Goal: Transaction & Acquisition: Purchase product/service

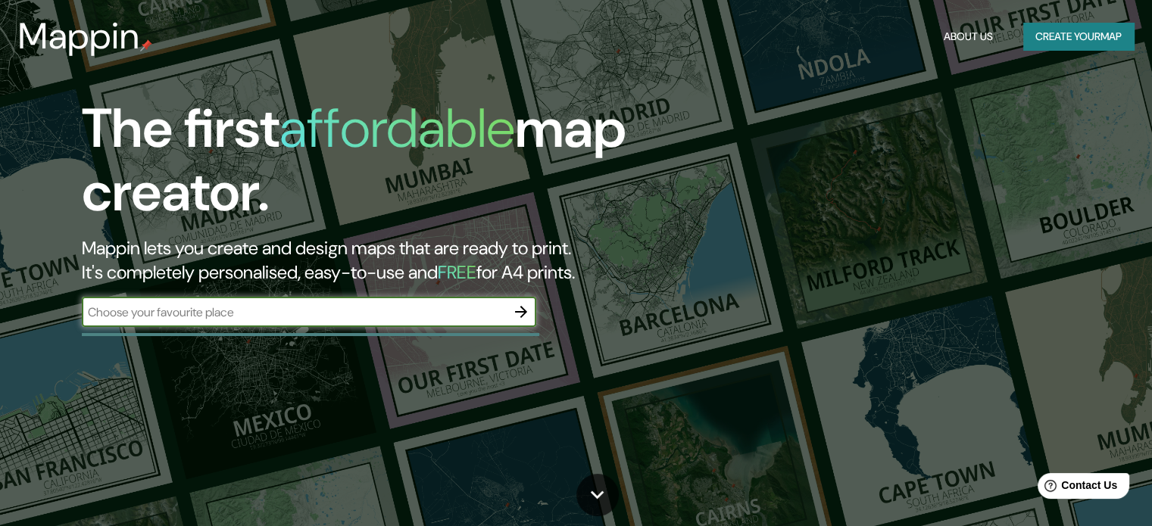
click at [223, 313] on input "text" at bounding box center [294, 312] width 424 height 17
type input "dUNKERQUE AIRSOFT CAMP"
click at [525, 304] on icon "button" at bounding box center [521, 312] width 18 height 18
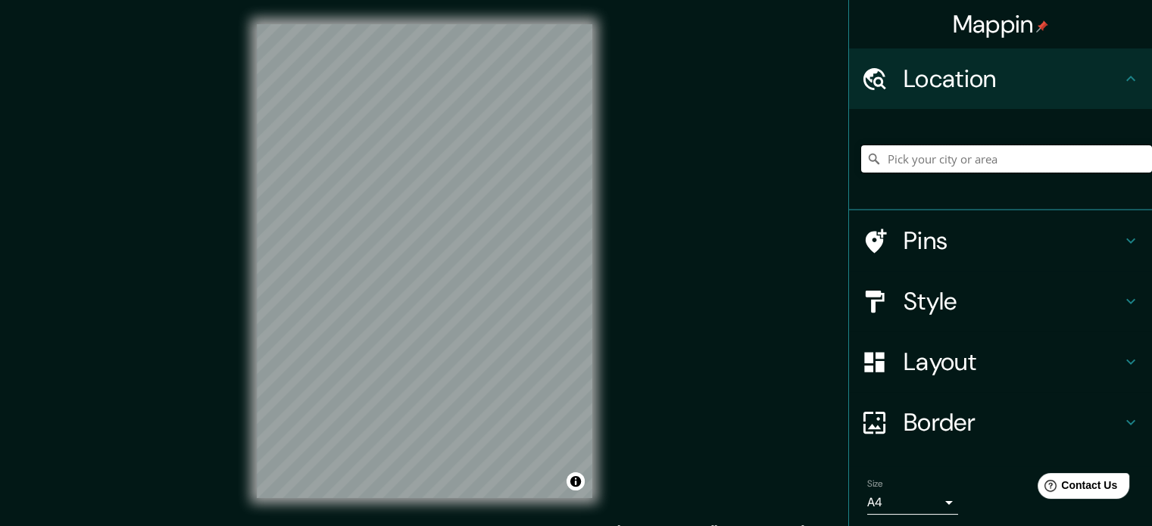
click at [916, 169] on input "Pick your city or area" at bounding box center [1006, 158] width 291 height 27
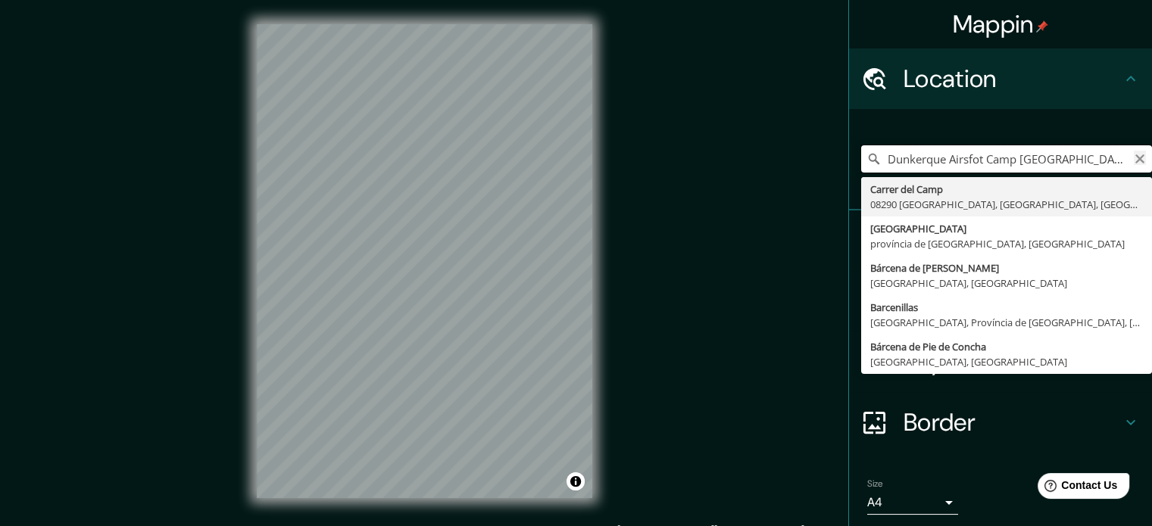
type input "Dunkerque Airsfot Camp [GEOGRAPHIC_DATA] Barce"
click at [1134, 154] on icon "Clear" at bounding box center [1140, 159] width 12 height 12
click at [1118, 156] on input "[GEOGRAPHIC_DATA], [GEOGRAPHIC_DATA], [GEOGRAPHIC_DATA]" at bounding box center [1006, 158] width 291 height 27
type input "[GEOGRAPHIC_DATA], [GEOGRAPHIC_DATA], [GEOGRAPHIC_DATA]"
click at [1135, 157] on icon "Clear" at bounding box center [1139, 158] width 9 height 9
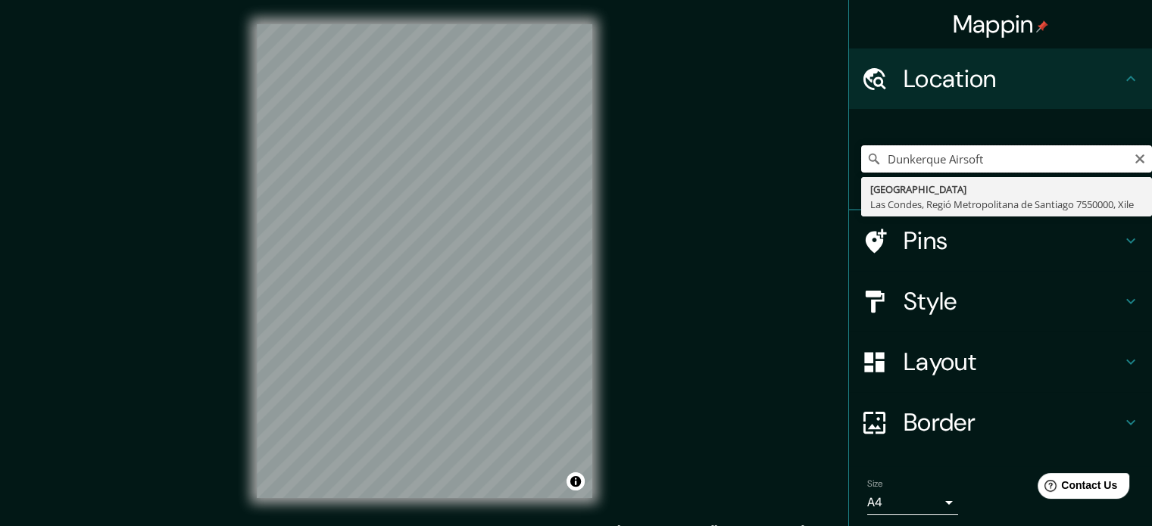
drag, startPoint x: 1024, startPoint y: 157, endPoint x: 802, endPoint y: 170, distance: 222.2
click at [802, 170] on div "Mappin Location [GEOGRAPHIC_DATA] Airsoft Dunkerque [GEOGRAPHIC_DATA], [GEOGRAP…" at bounding box center [576, 273] width 1152 height 547
paste input "[PERSON_NAME]"
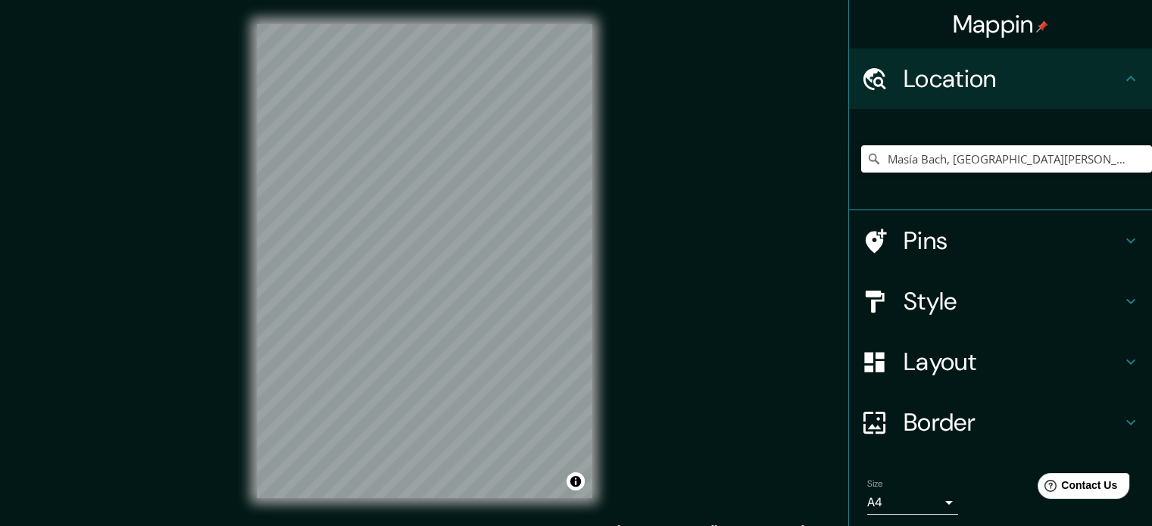
click at [948, 366] on h4 "Layout" at bounding box center [1012, 362] width 218 height 30
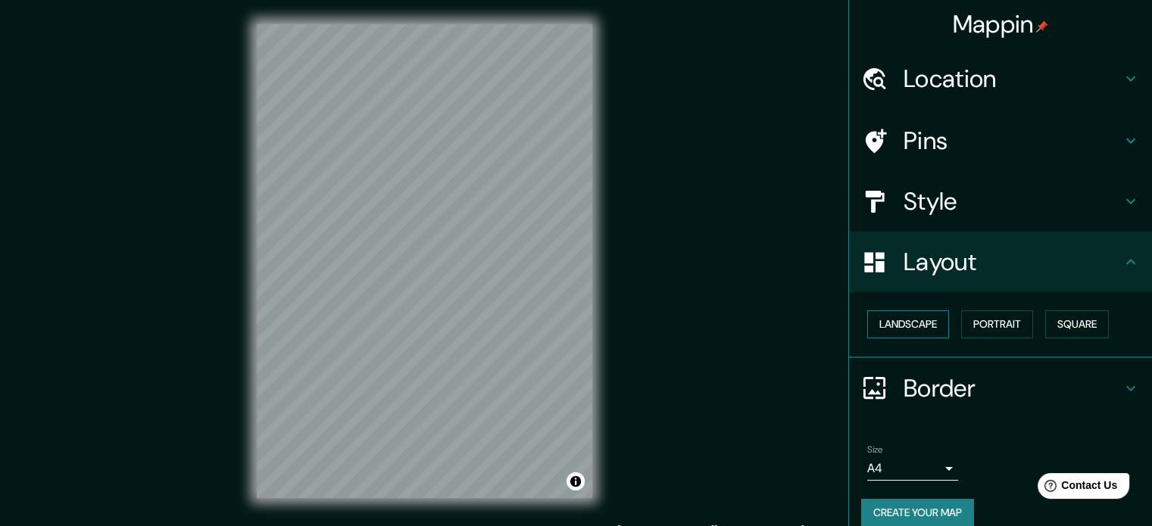
click at [925, 326] on button "Landscape" at bounding box center [908, 324] width 82 height 28
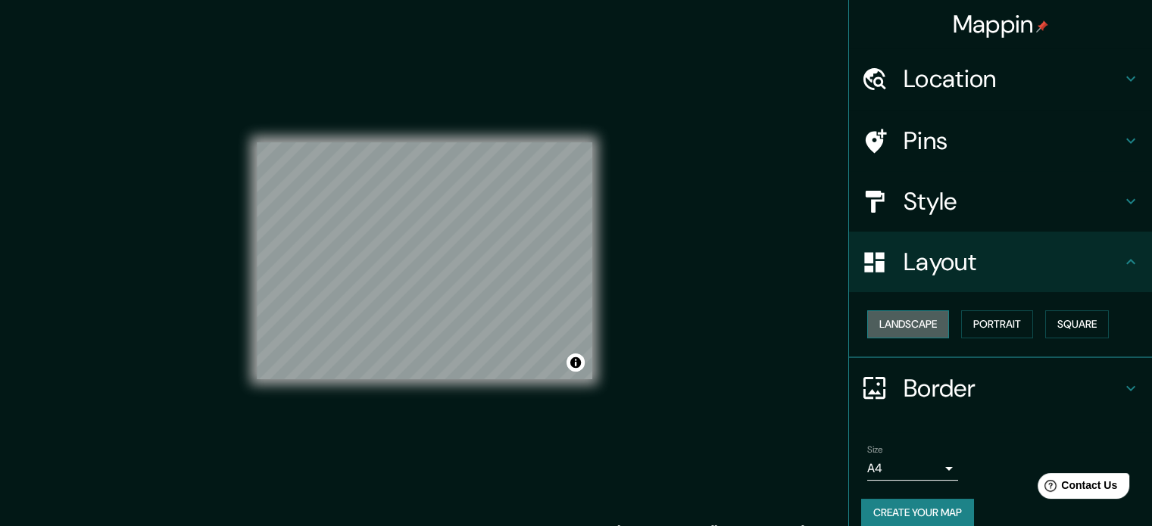
click at [925, 326] on button "Landscape" at bounding box center [908, 324] width 82 height 28
click at [1003, 314] on button "Portrait" at bounding box center [997, 324] width 72 height 28
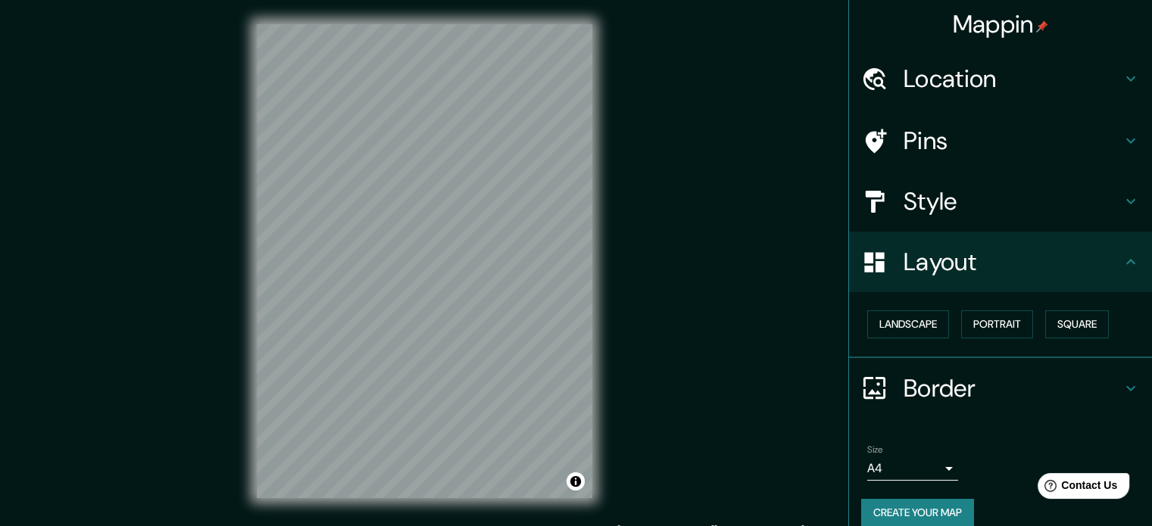
click at [963, 382] on h4 "Border" at bounding box center [1012, 388] width 218 height 30
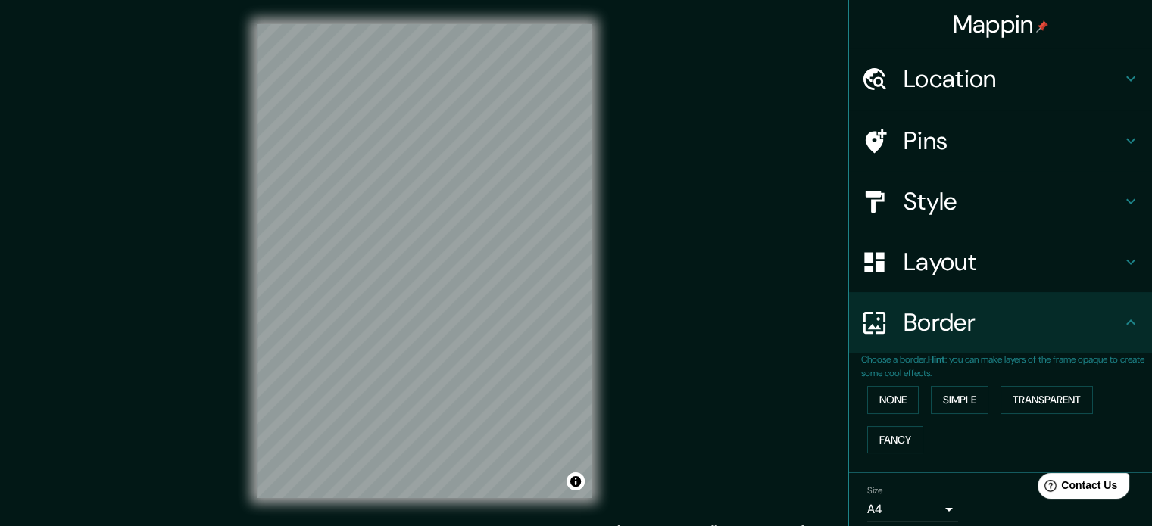
click at [960, 327] on h4 "Border" at bounding box center [1012, 322] width 218 height 30
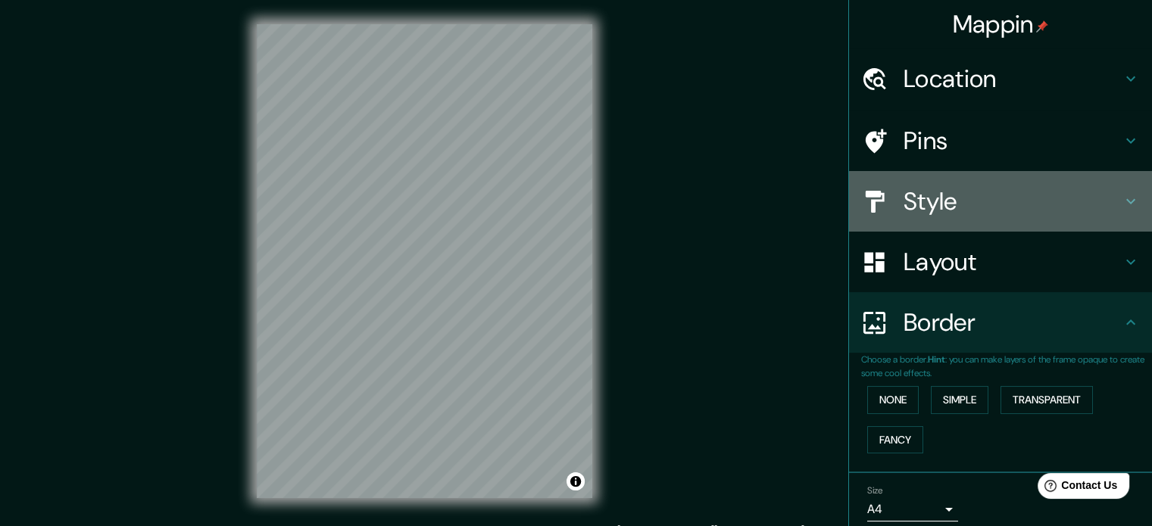
click at [941, 214] on h4 "Style" at bounding box center [1012, 201] width 218 height 30
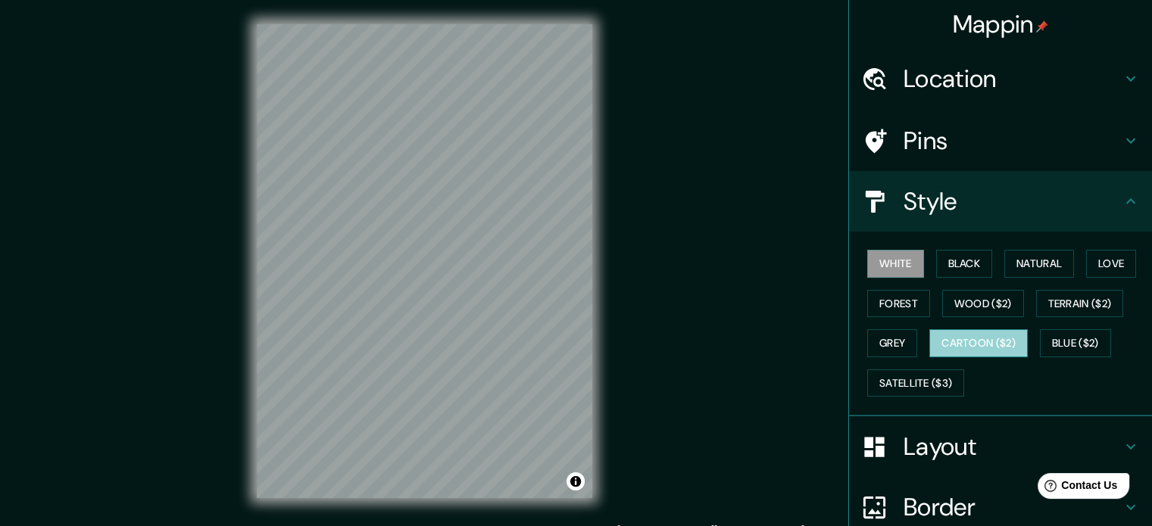
click at [957, 341] on button "Cartoon ($2)" at bounding box center [978, 343] width 98 height 28
click at [696, 287] on div "Mappin Location [GEOGRAPHIC_DATA], [GEOGRAPHIC_DATA][PERSON_NAME], [GEOGRAPHIC_…" at bounding box center [576, 273] width 1152 height 547
click at [969, 123] on div "Pins" at bounding box center [1000, 141] width 303 height 61
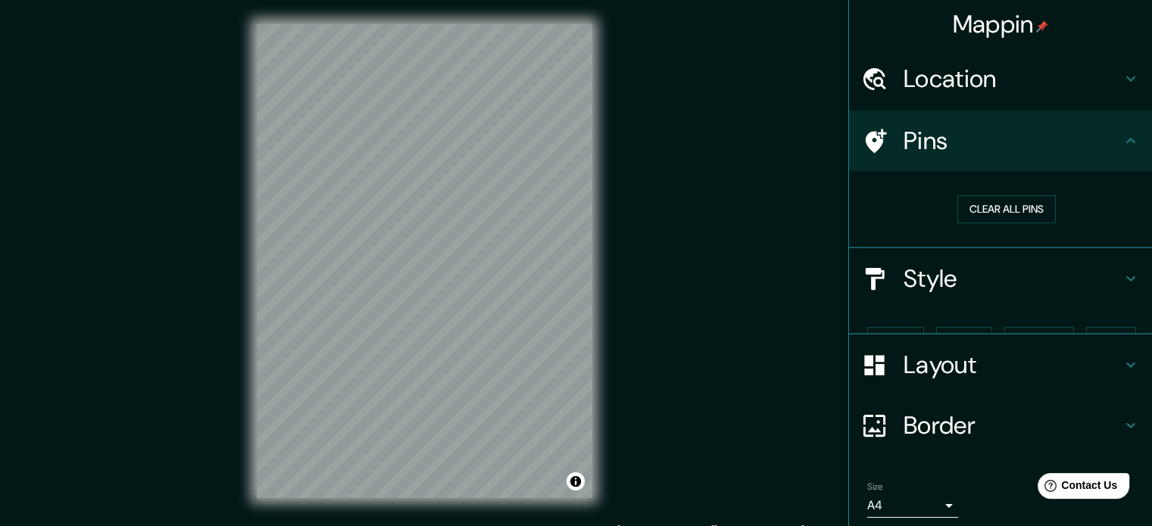
click at [984, 81] on h4 "Location" at bounding box center [1012, 79] width 218 height 30
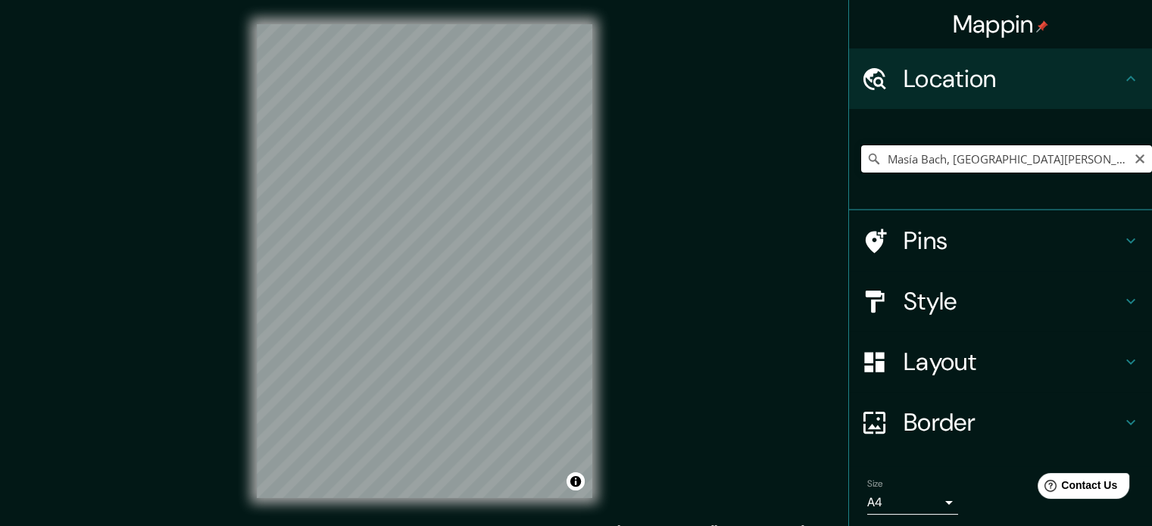
click at [973, 147] on input "Masía Bach, [GEOGRAPHIC_DATA][PERSON_NAME], província de [GEOGRAPHIC_DATA], [GE…" at bounding box center [1006, 158] width 291 height 27
click at [242, 86] on div "© Mapbox © OpenStreetMap Improve this map" at bounding box center [424, 261] width 384 height 522
click at [951, 166] on input "Masía Bach, [GEOGRAPHIC_DATA][PERSON_NAME], província de [GEOGRAPHIC_DATA], [GE…" at bounding box center [1006, 158] width 291 height 27
click at [866, 160] on icon at bounding box center [873, 158] width 15 height 15
click at [937, 163] on input "Masía Bach, [GEOGRAPHIC_DATA][PERSON_NAME], província de [GEOGRAPHIC_DATA], [GE…" at bounding box center [1006, 158] width 291 height 27
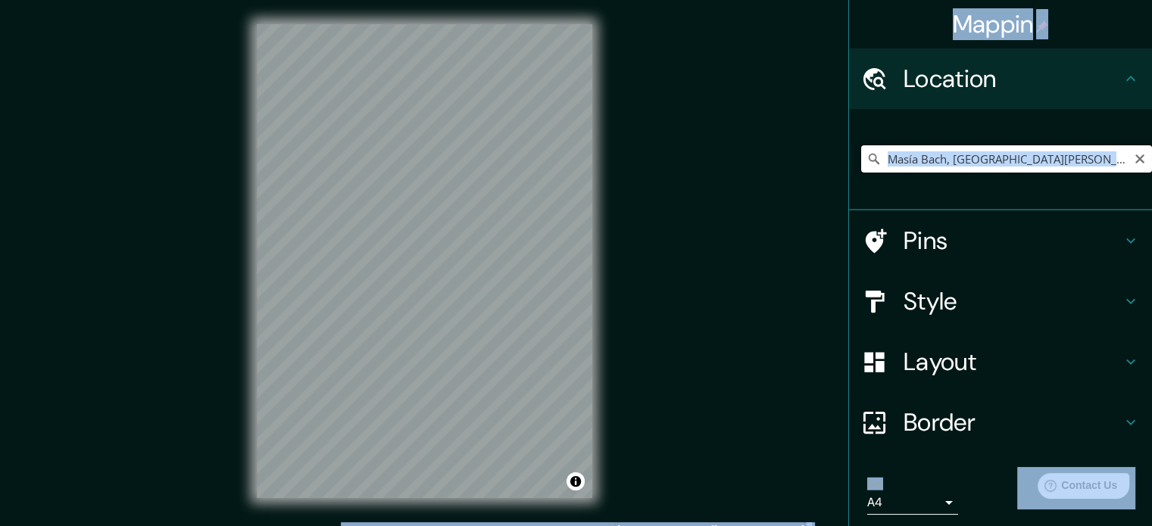
click at [943, 148] on input "Masía Bach, [GEOGRAPHIC_DATA][PERSON_NAME], província de [GEOGRAPHIC_DATA], [GE…" at bounding box center [1006, 158] width 291 height 27
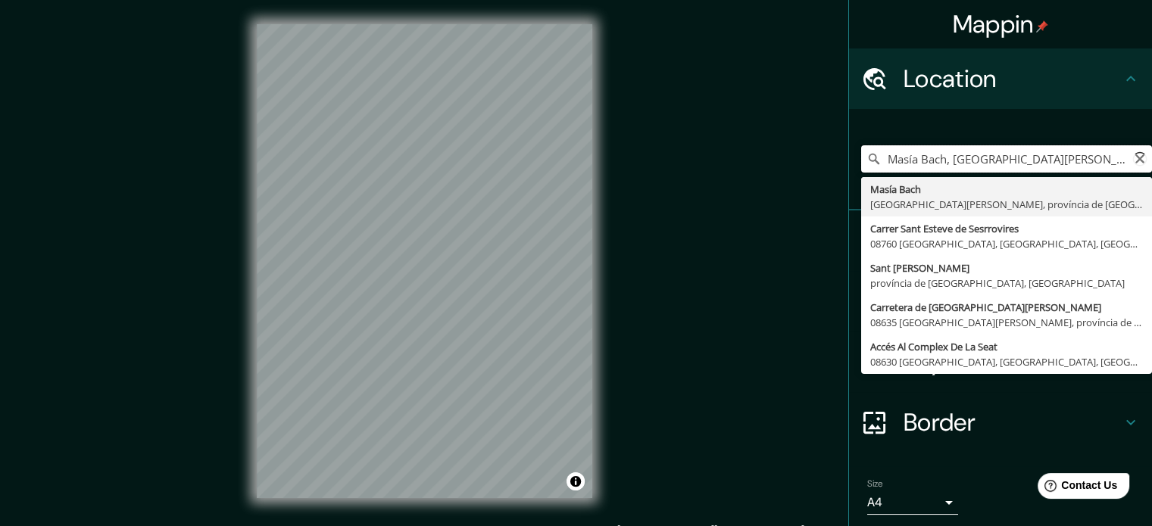
paste input "ia Bach"
paste input "Pick your city or area"
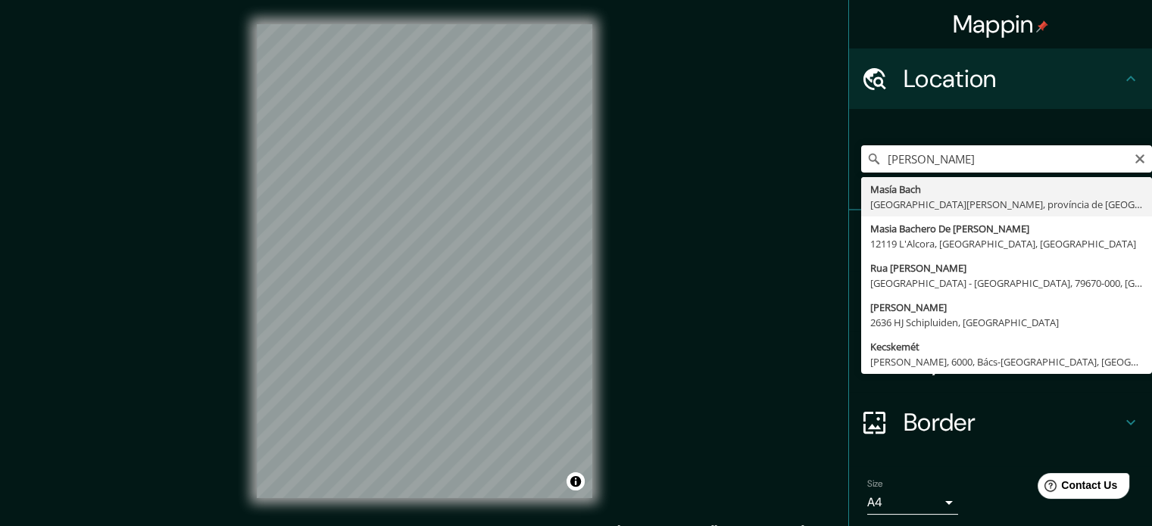
type input "Masía Bach, [GEOGRAPHIC_DATA][PERSON_NAME], província de [GEOGRAPHIC_DATA], [GE…"
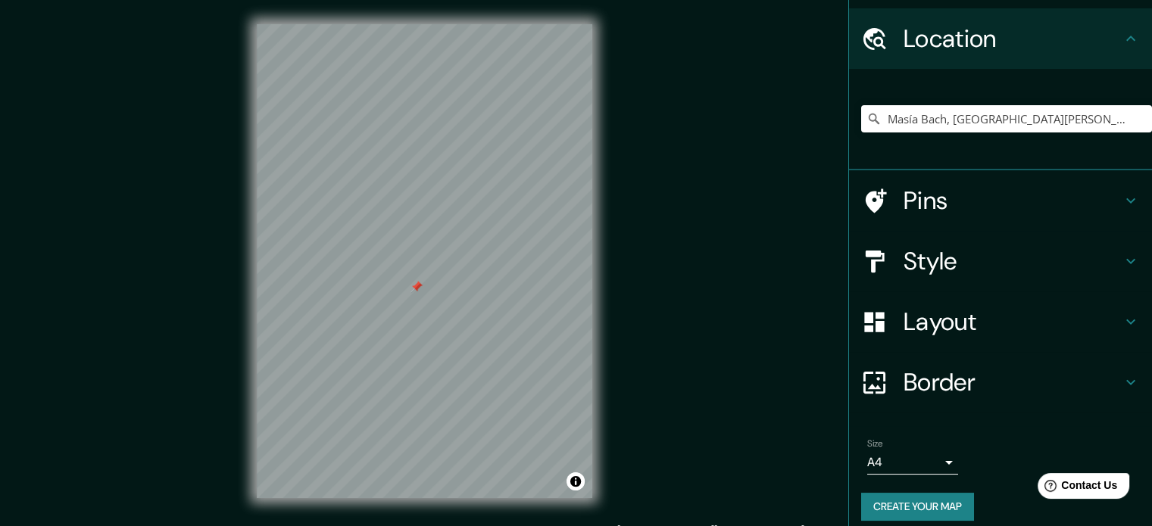
scroll to position [51, 0]
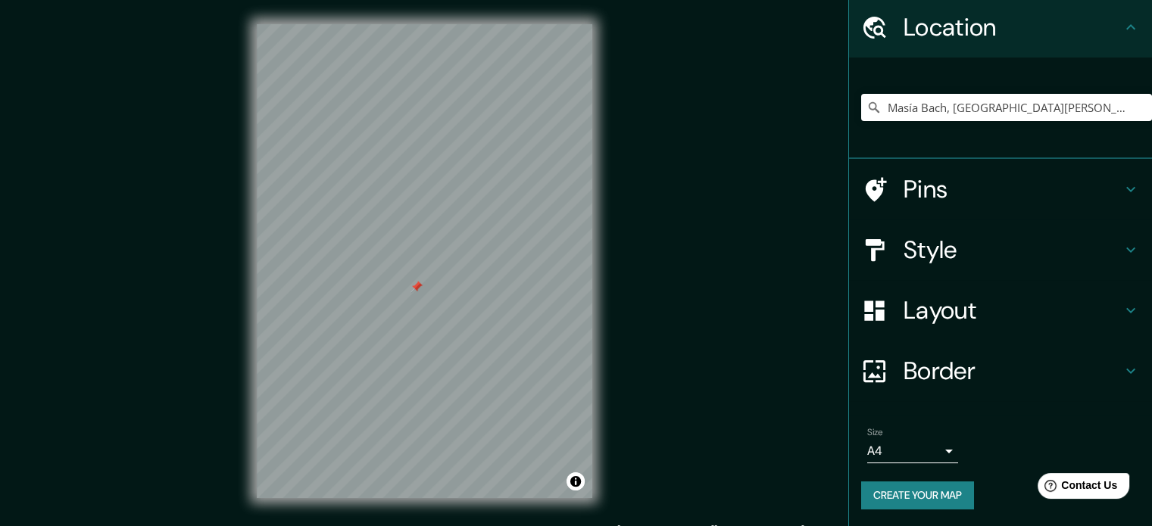
click at [934, 266] on div "Style" at bounding box center [1000, 250] width 303 height 61
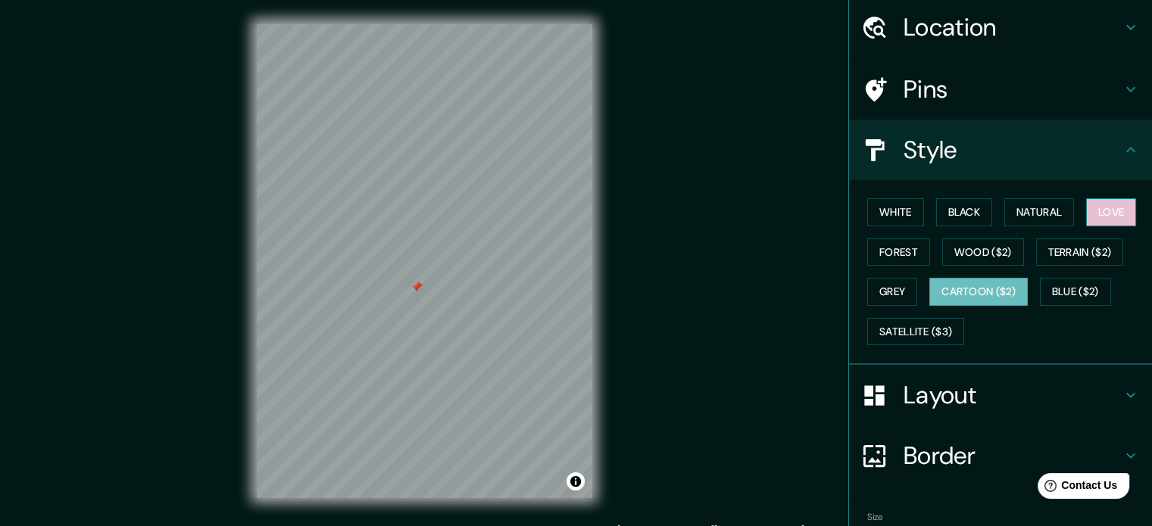
click at [1090, 205] on button "Love" at bounding box center [1111, 212] width 50 height 28
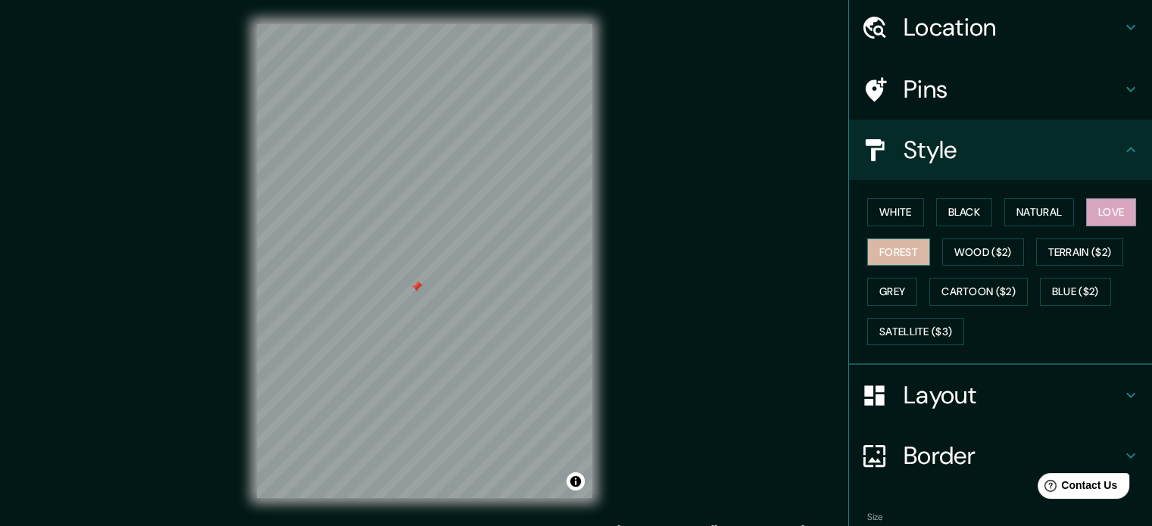
click at [904, 248] on button "Forest" at bounding box center [898, 253] width 63 height 28
click at [906, 196] on div "White Black Natural Love Forest Wood ($2) Terrain ($2) Grey Cartoon ($2) Blue (…" at bounding box center [1006, 271] width 291 height 159
click at [885, 208] on button "White" at bounding box center [895, 212] width 57 height 28
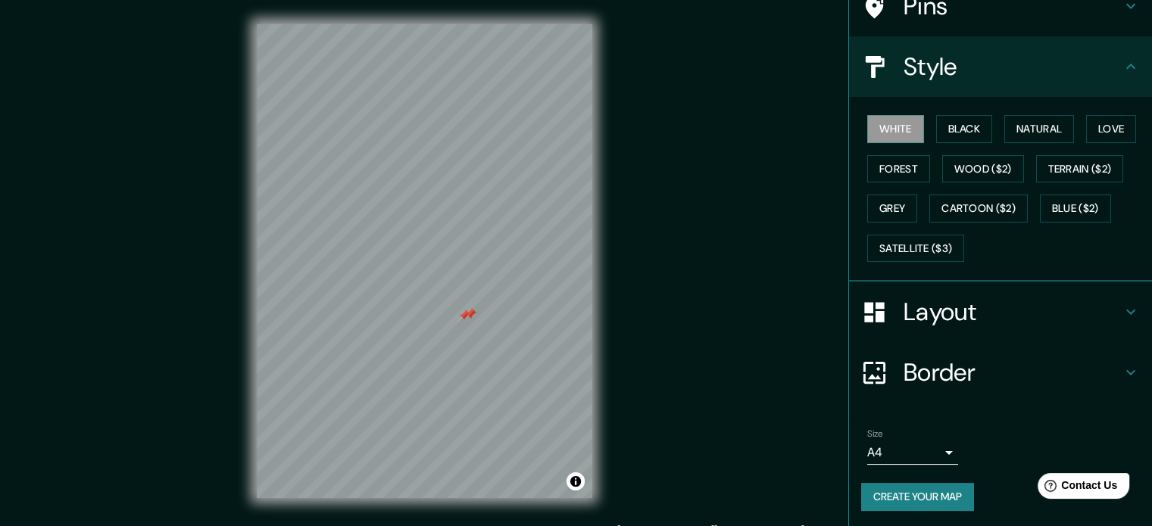
click at [972, 378] on h4 "Border" at bounding box center [1012, 372] width 218 height 30
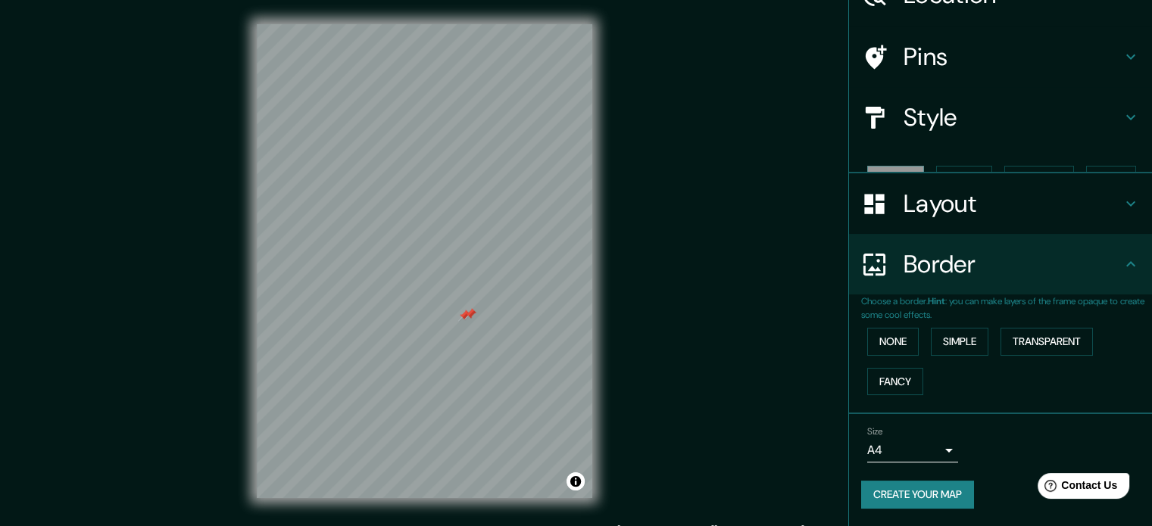
scroll to position [58, 0]
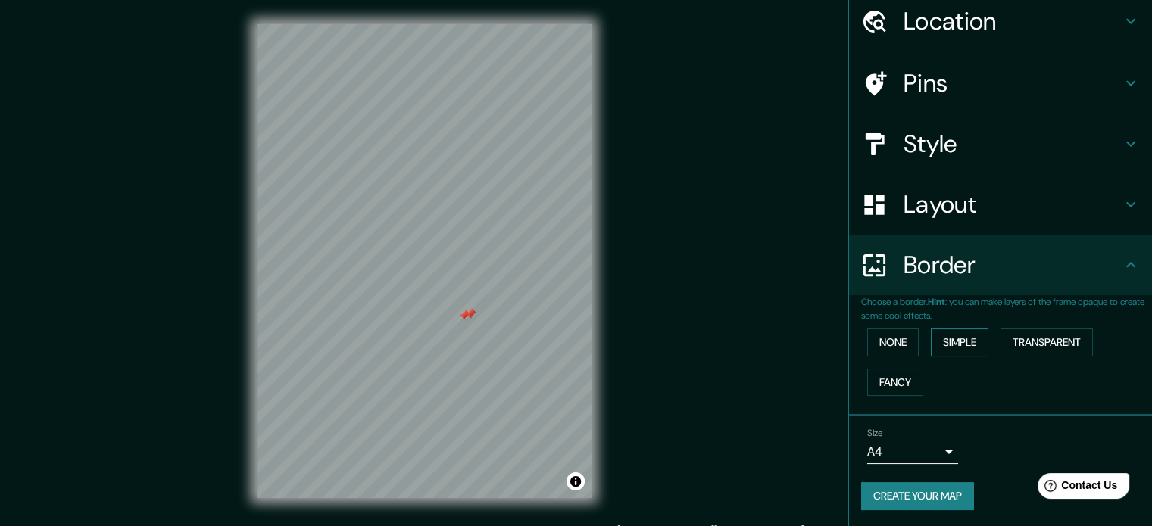
click at [972, 348] on button "Simple" at bounding box center [960, 343] width 58 height 28
